Goal: Information Seeking & Learning: Find specific fact

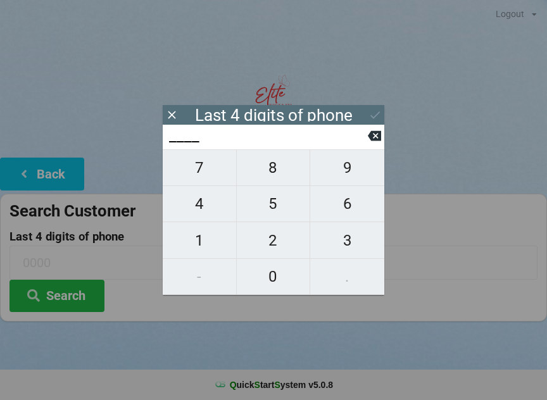
click at [348, 174] on span "9" at bounding box center [347, 168] width 74 height 27
type input "9___"
click at [376, 137] on icon at bounding box center [374, 136] width 13 height 10
type input "____"
click at [340, 239] on span "3" at bounding box center [347, 240] width 74 height 27
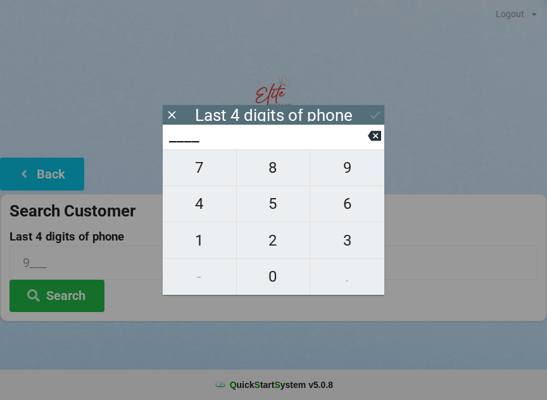
type input "3___"
click at [201, 234] on span "1" at bounding box center [199, 240] width 73 height 27
type input "31__"
click at [376, 132] on button at bounding box center [374, 135] width 13 height 17
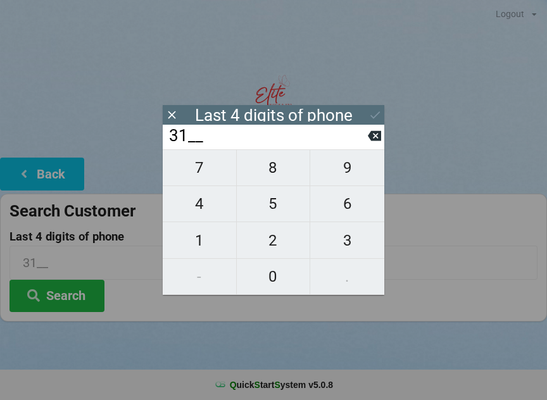
type input "3___"
click at [277, 237] on span "2" at bounding box center [273, 240] width 73 height 27
type input "32__"
click at [202, 247] on span "1" at bounding box center [199, 240] width 73 height 27
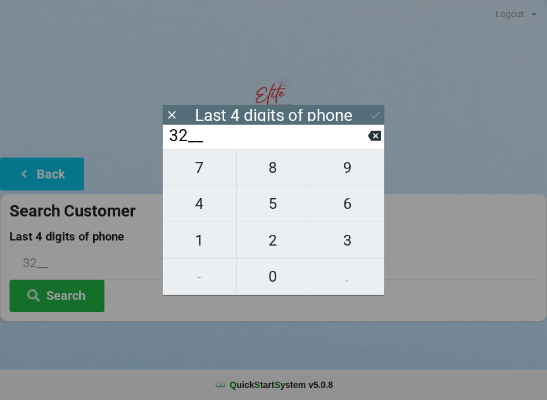
type input "321_"
click at [277, 243] on span "2" at bounding box center [273, 240] width 73 height 27
type input "3212"
click at [275, 283] on div "7 8 9 4 5 6 1 2 3 - 0 ." at bounding box center [274, 222] width 222 height 146
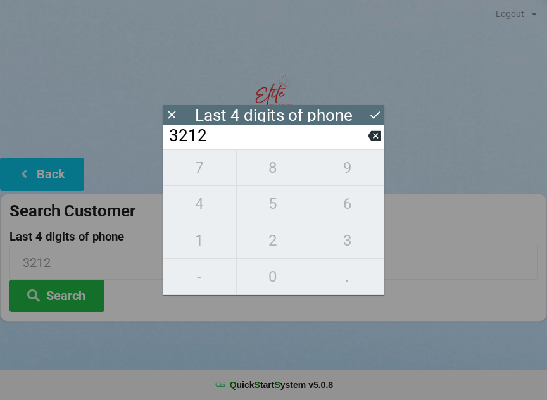
click at [372, 141] on icon at bounding box center [374, 136] width 13 height 10
click at [368, 141] on icon at bounding box center [374, 135] width 13 height 13
click at [369, 141] on icon at bounding box center [374, 136] width 13 height 10
click at [365, 146] on input "3___" at bounding box center [268, 136] width 200 height 20
click at [374, 135] on icon at bounding box center [374, 135] width 13 height 13
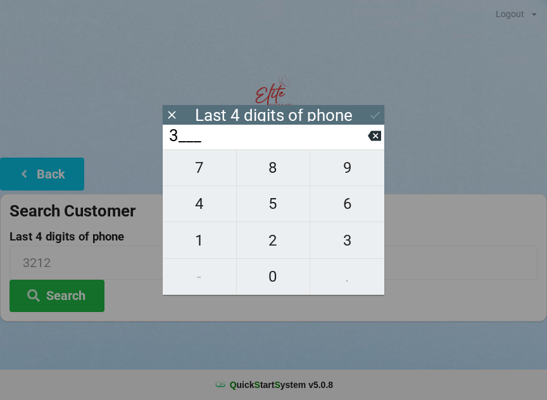
type input "____"
click at [212, 170] on span "7" at bounding box center [199, 168] width 73 height 27
type input "7___"
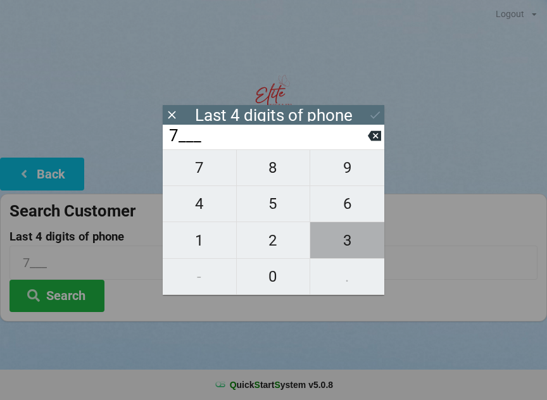
click at [332, 239] on span "3" at bounding box center [347, 240] width 74 height 27
type input "73__"
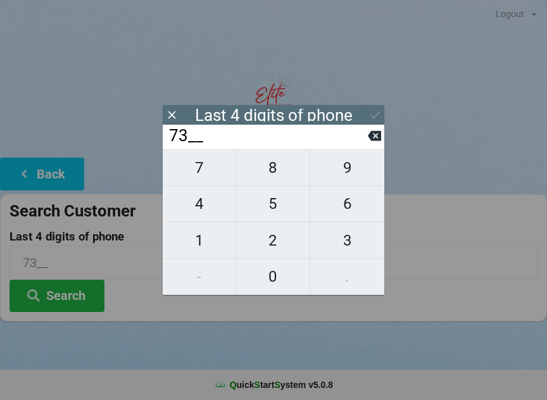
click at [269, 286] on span "0" at bounding box center [273, 276] width 73 height 27
type input "730_"
click at [352, 174] on span "9" at bounding box center [347, 168] width 74 height 27
type input "7309"
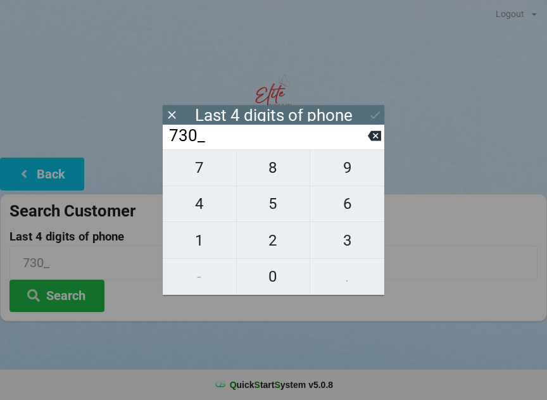
type input "7309"
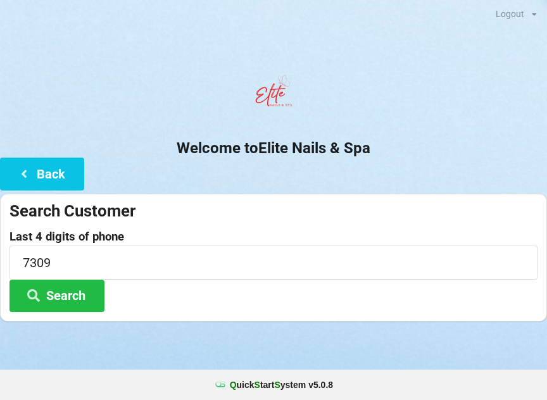
click at [65, 305] on button "Search" at bounding box center [56, 296] width 95 height 32
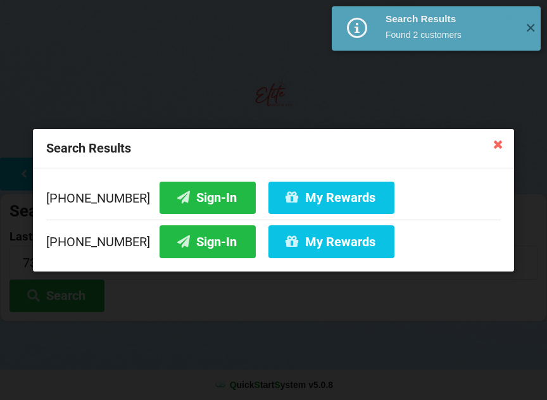
click at [206, 194] on button "Sign-In" at bounding box center [208, 197] width 96 height 32
